Goal: Task Accomplishment & Management: Manage account settings

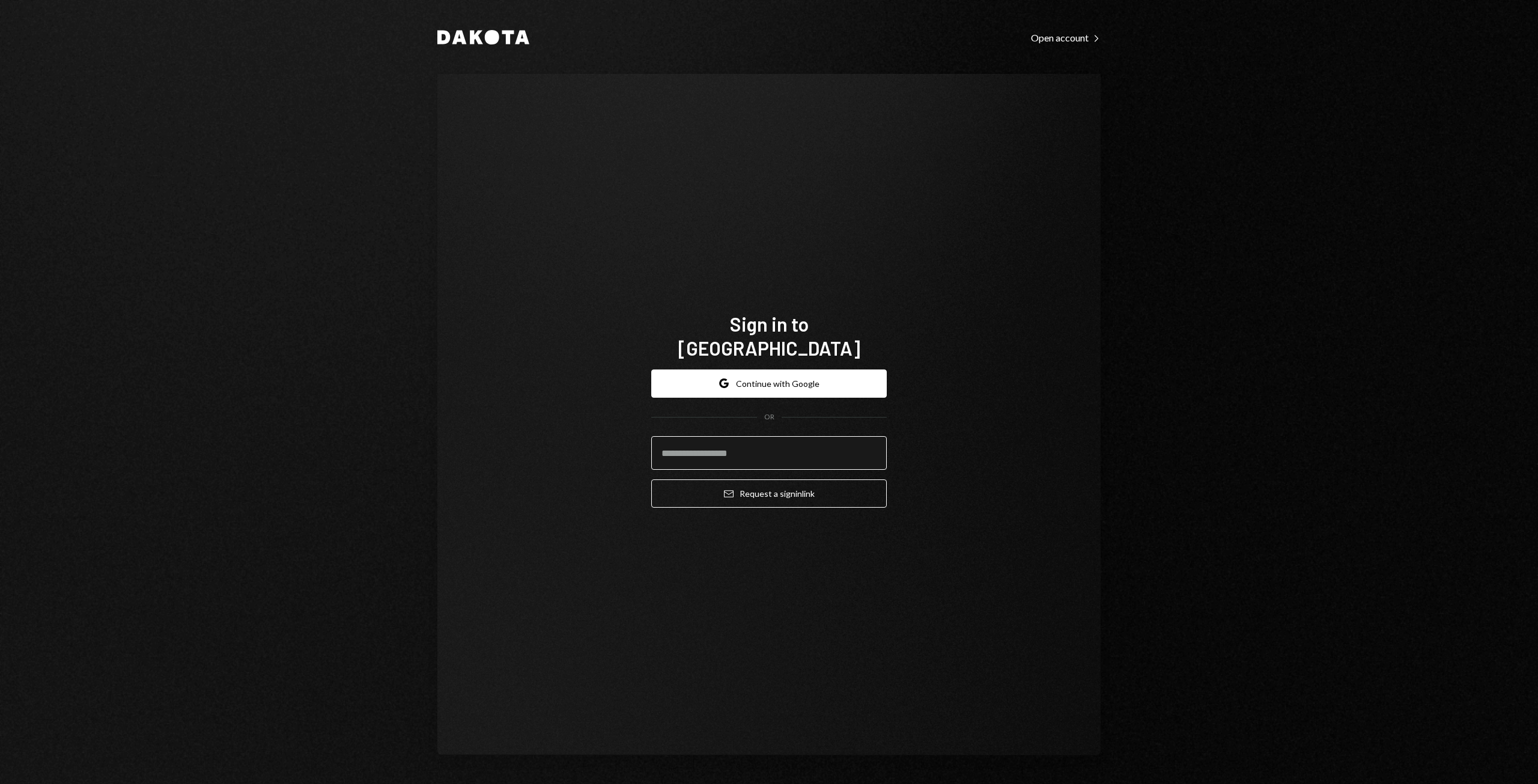
click at [806, 447] on input "email" at bounding box center [768, 453] width 235 height 33
type input "**********"
click at [760, 387] on form "**********" at bounding box center [768, 439] width 235 height 139
click at [757, 372] on button "Google Continue with Google" at bounding box center [768, 383] width 235 height 28
click at [761, 372] on button "Google Continue with Google" at bounding box center [768, 383] width 235 height 28
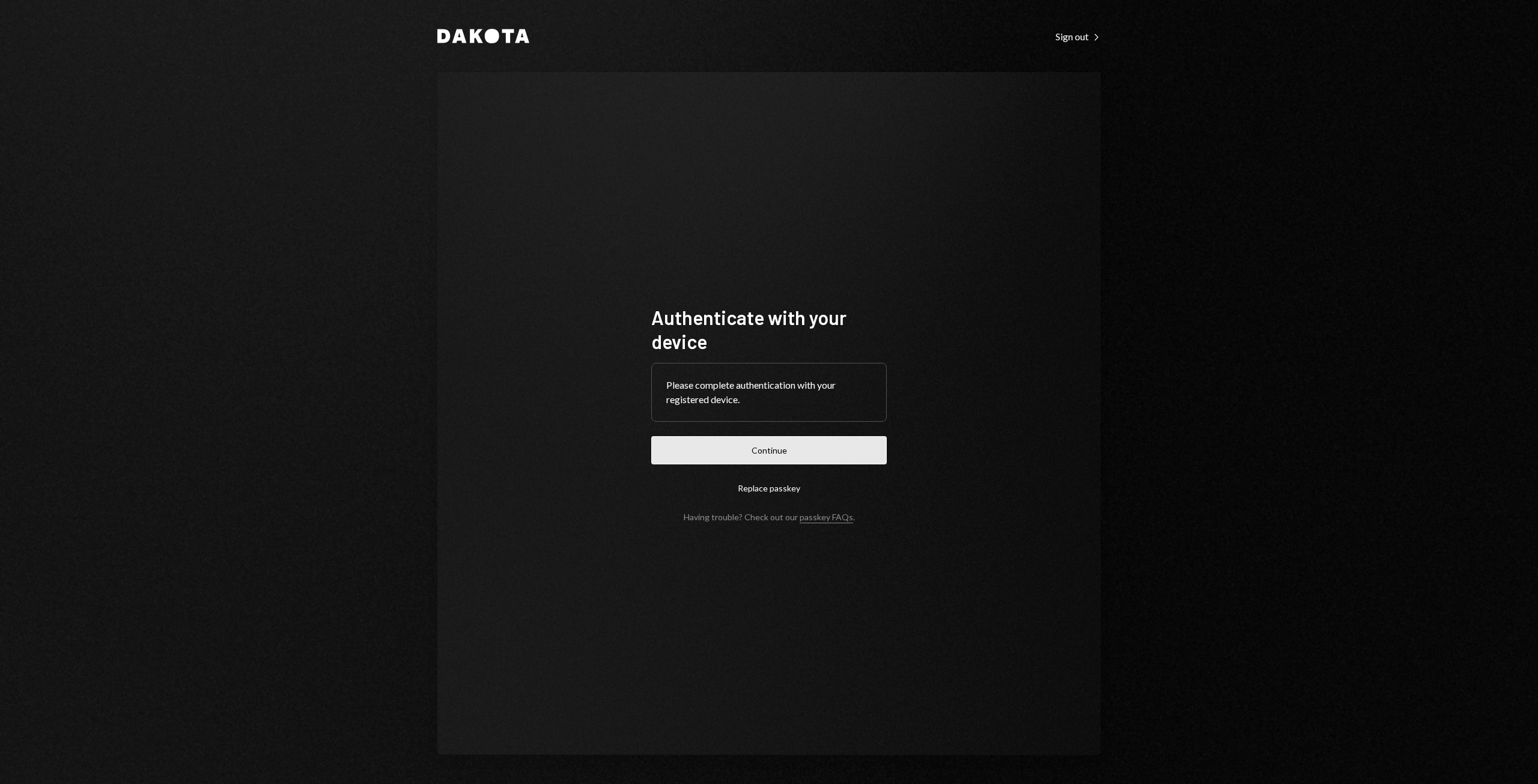
click at [788, 460] on button "Continue" at bounding box center [768, 450] width 235 height 28
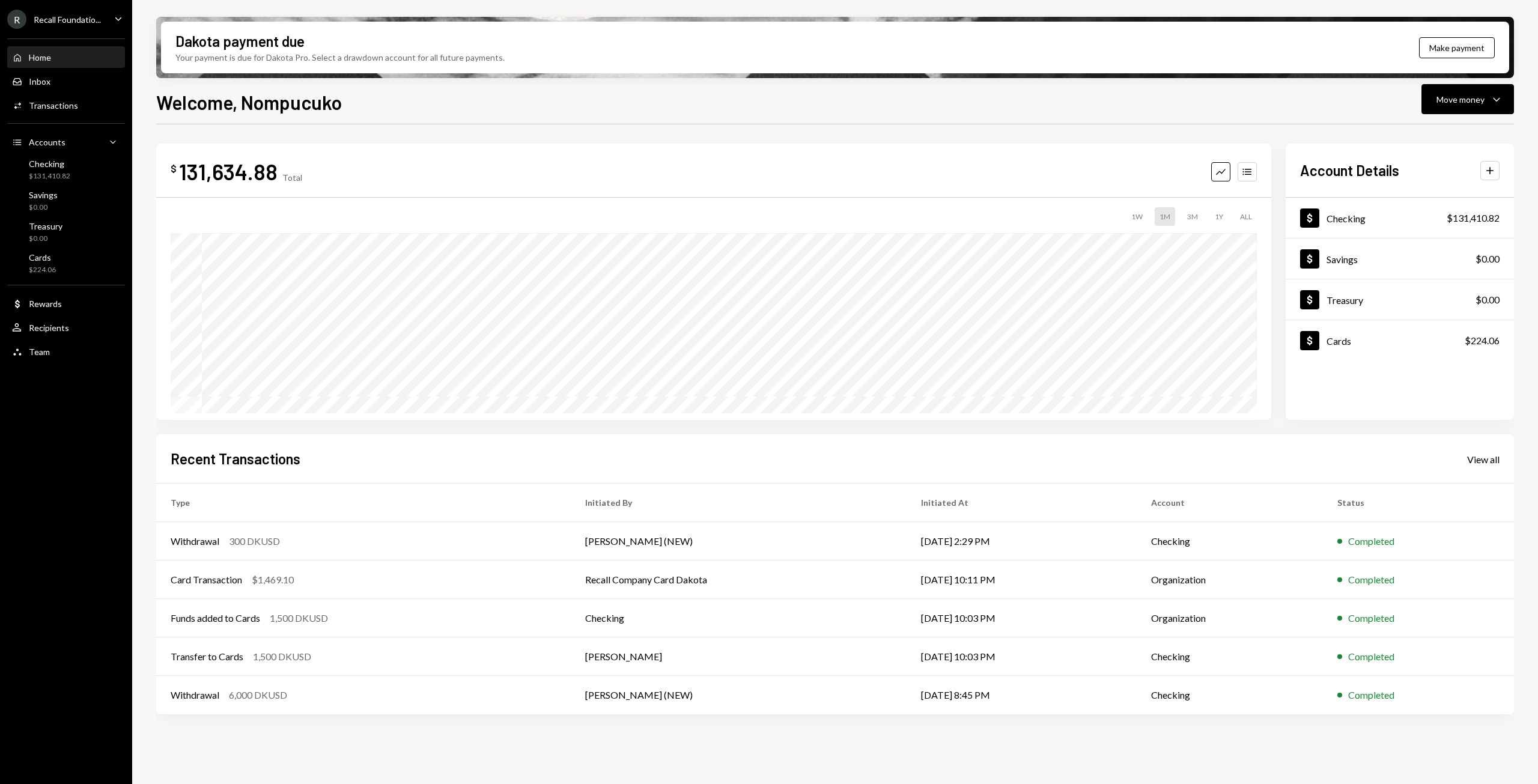
click at [112, 18] on icon "Caret Down" at bounding box center [119, 19] width 13 height 13
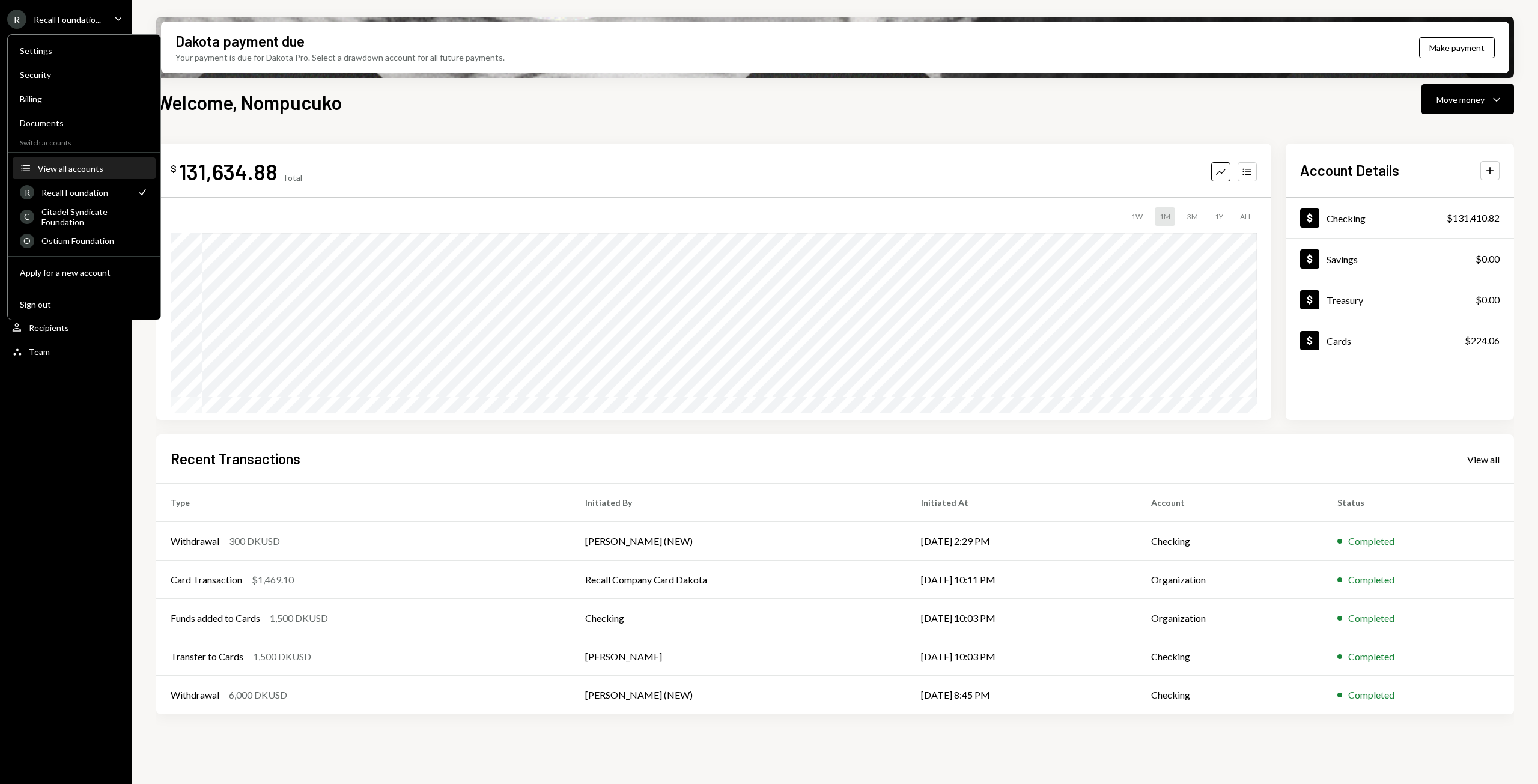
click at [95, 172] on div "View all accounts" at bounding box center [93, 168] width 111 height 10
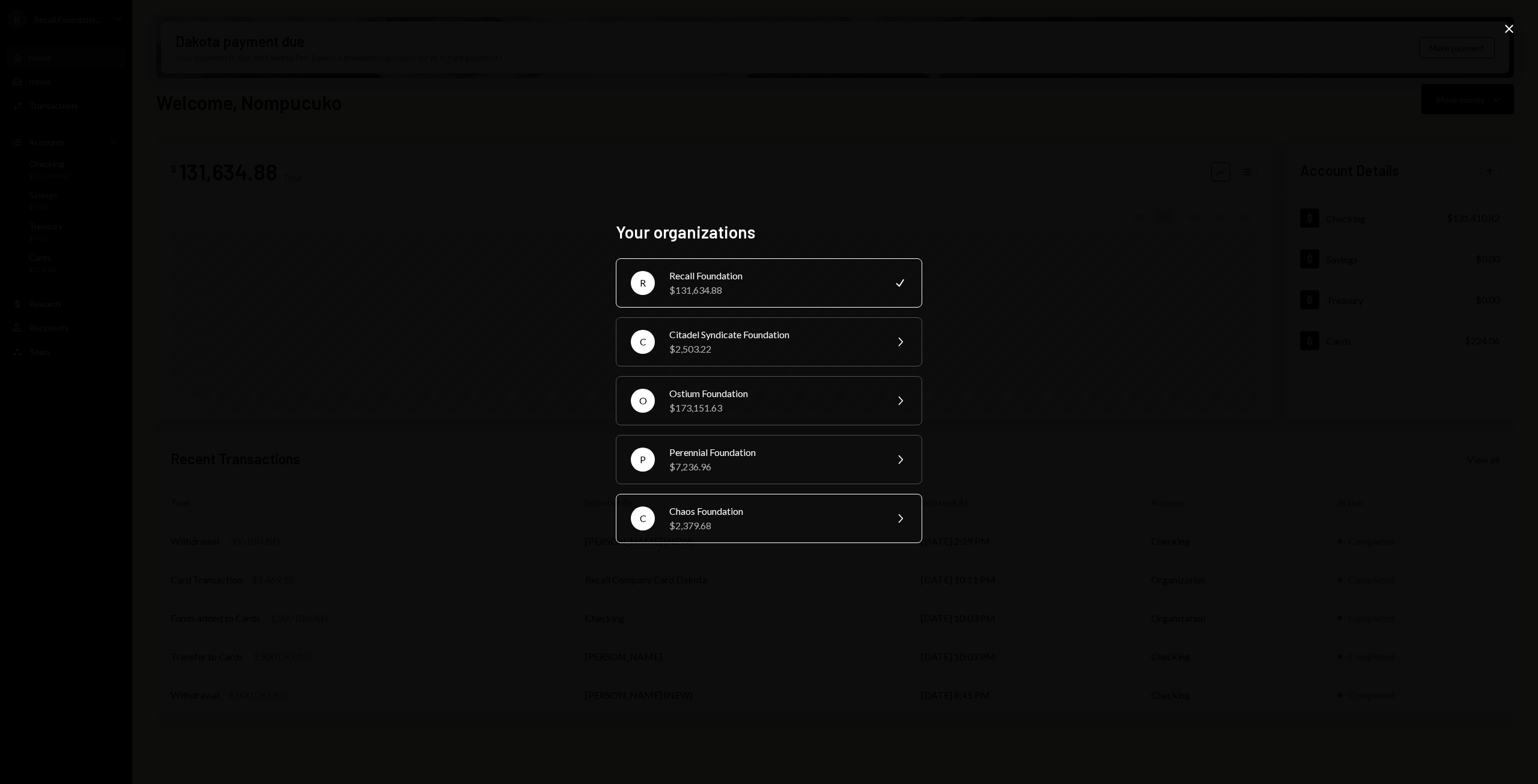
click at [744, 515] on div "Chaos Foundation" at bounding box center [774, 511] width 209 height 15
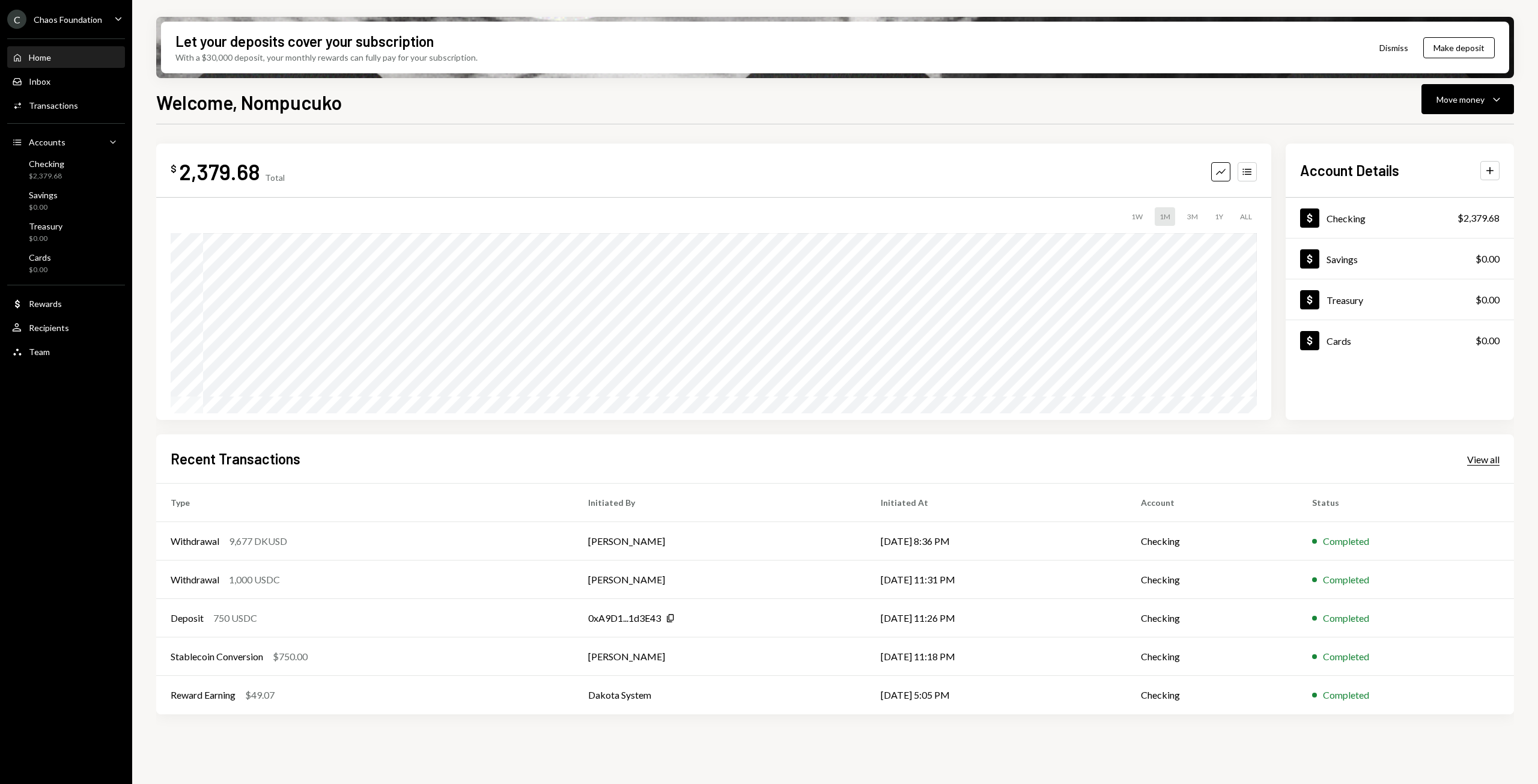
click at [1486, 456] on div "View all" at bounding box center [1483, 460] width 32 height 12
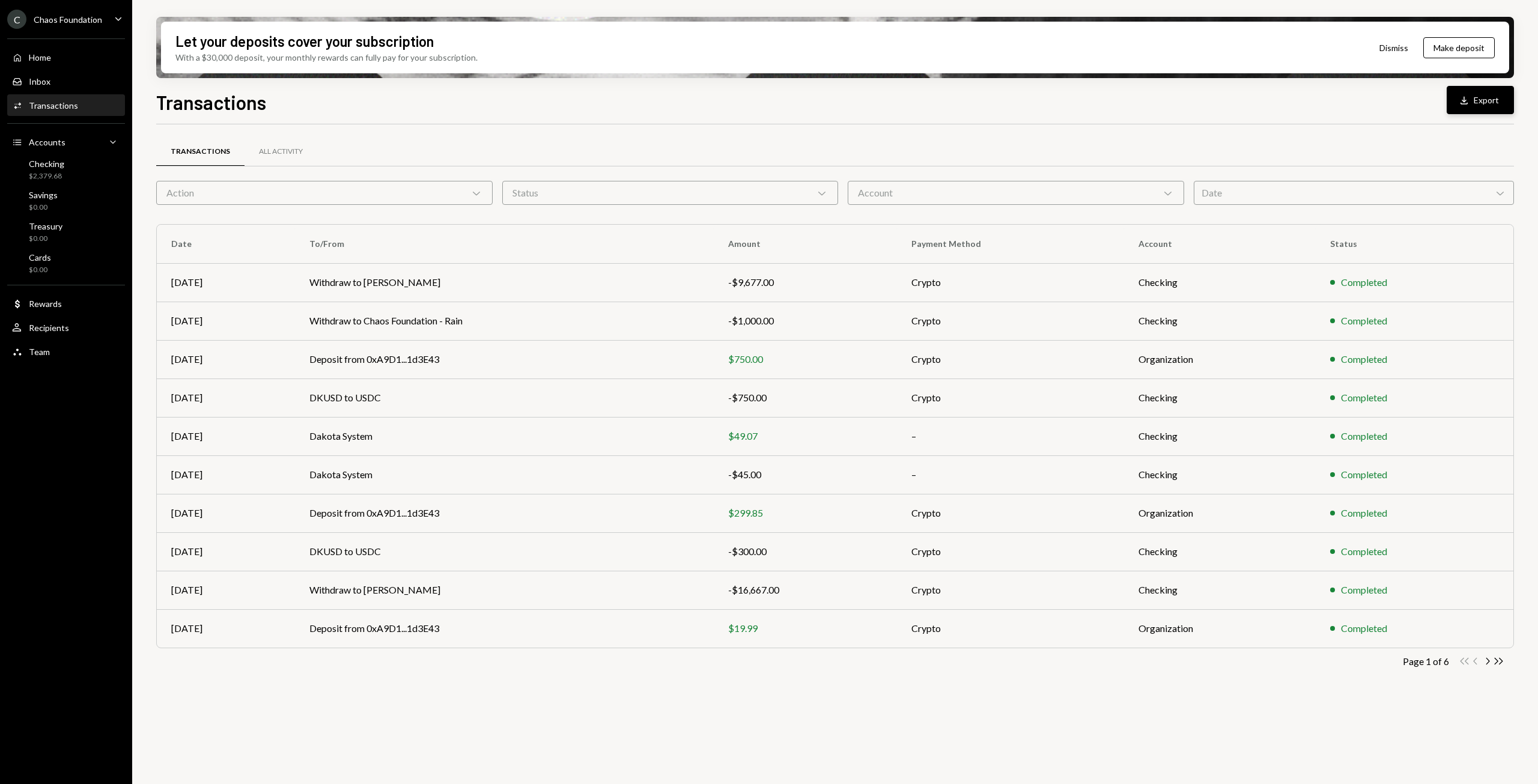
click at [1480, 104] on button "Download Export" at bounding box center [1480, 100] width 68 height 28
click at [52, 81] on div "Inbox Inbox" at bounding box center [66, 82] width 108 height 11
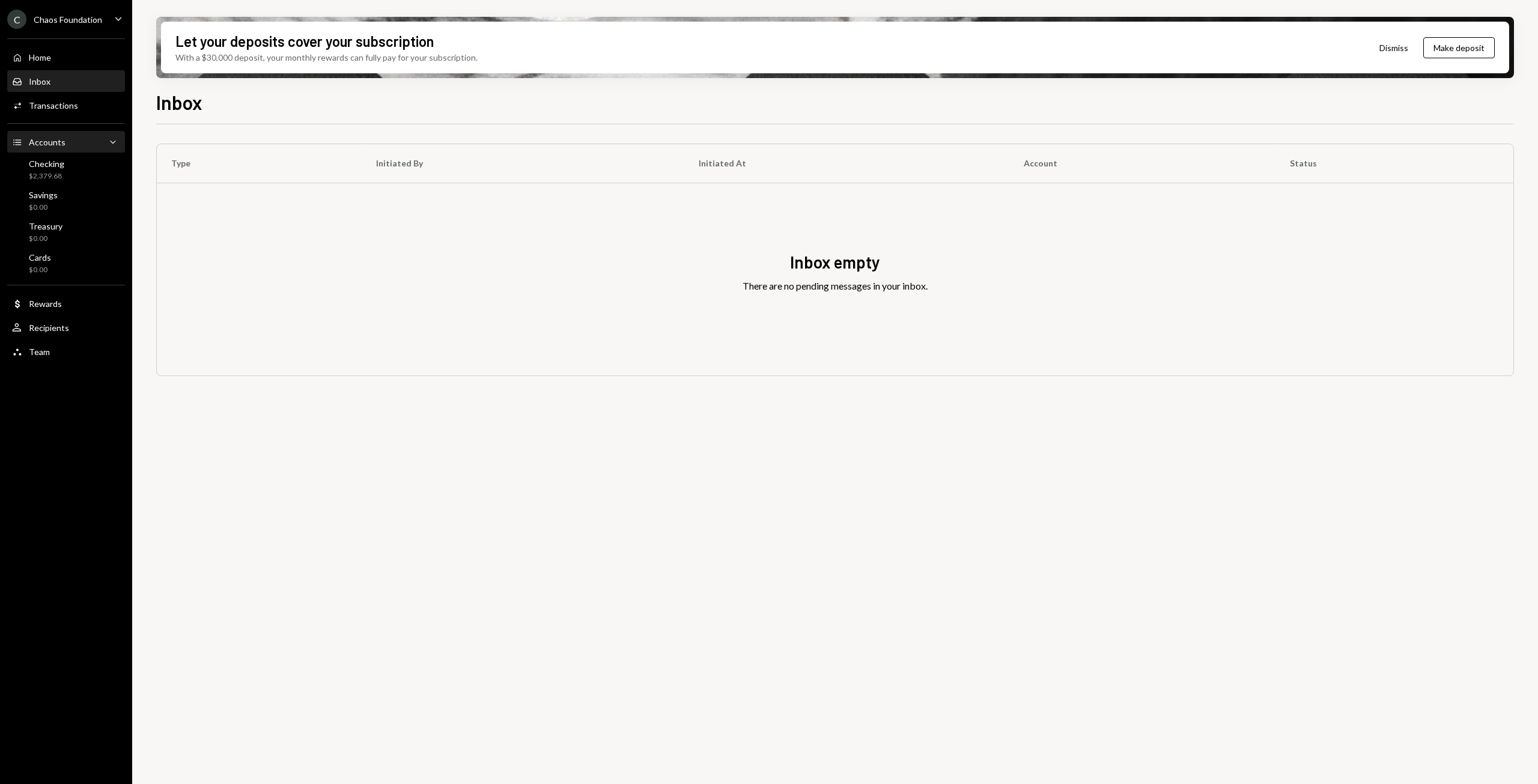
click at [53, 147] on div "Accounts" at bounding box center [47, 142] width 37 height 10
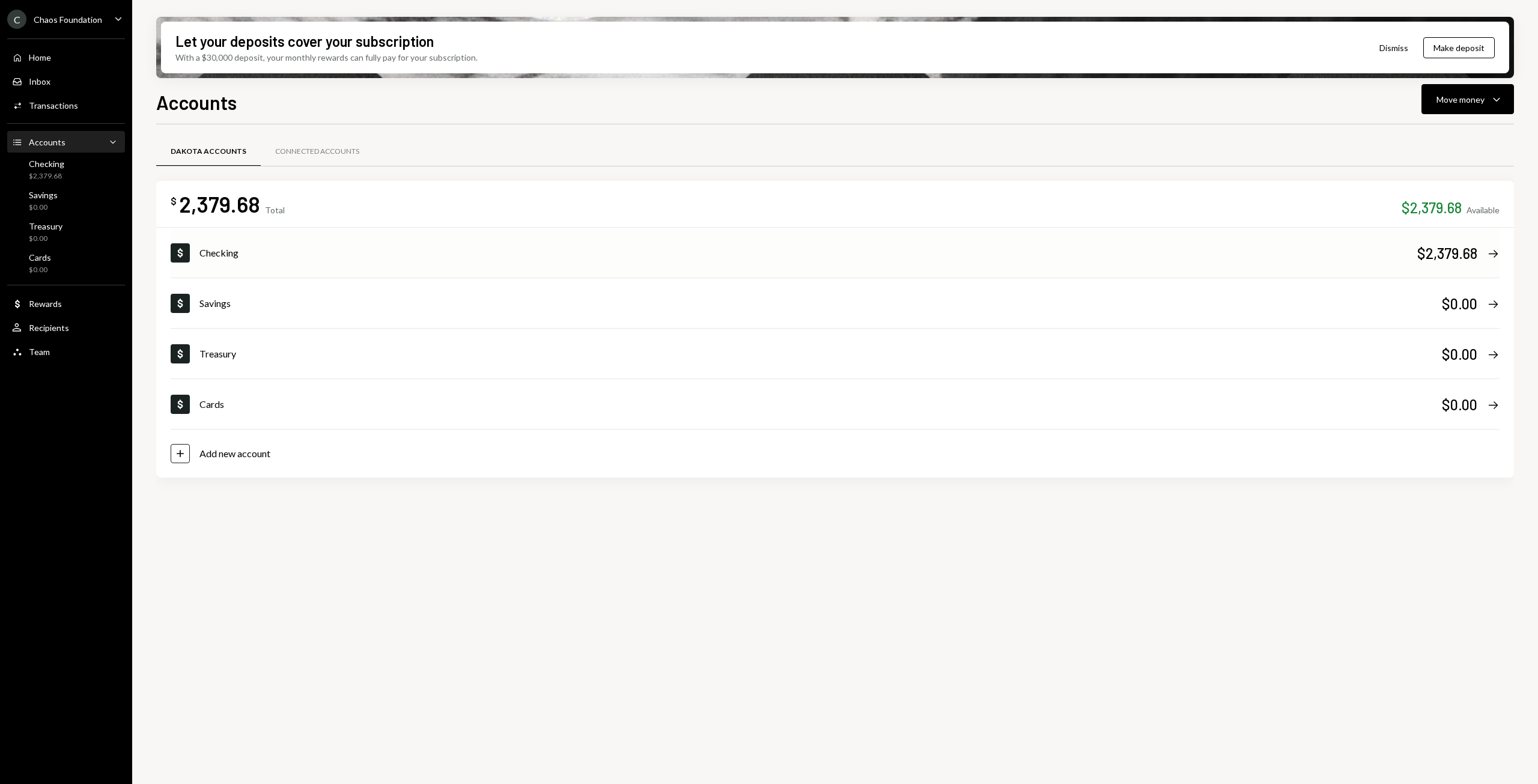
click at [1496, 253] on icon "Right Arrow" at bounding box center [1493, 254] width 13 height 13
